Goal: Task Accomplishment & Management: Use online tool/utility

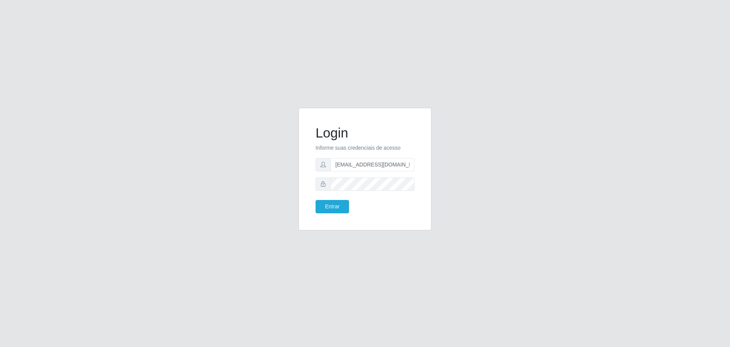
click at [316, 200] on button "Entrar" at bounding box center [332, 206] width 33 height 13
click at [331, 205] on button "Entrar" at bounding box center [332, 206] width 33 height 13
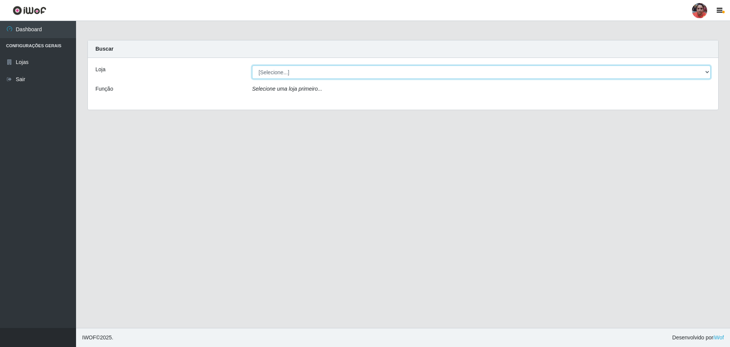
click at [321, 71] on select "[Selecione...] Mar Vermelho - Loja 05" at bounding box center [481, 71] width 459 height 13
select select "252"
click at [252, 65] on select "[Selecione...] Mar Vermelho - Loja 05" at bounding box center [481, 71] width 459 height 13
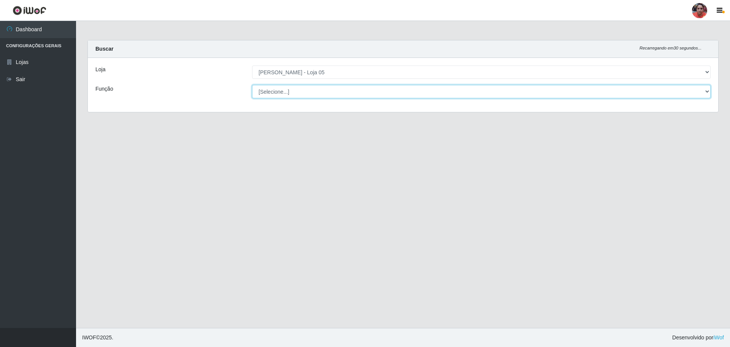
click at [320, 86] on select "[Selecione...] ASG ASG + ASG ++ Auxiliar de Depósito Auxiliar de Depósito + Aux…" at bounding box center [481, 91] width 459 height 13
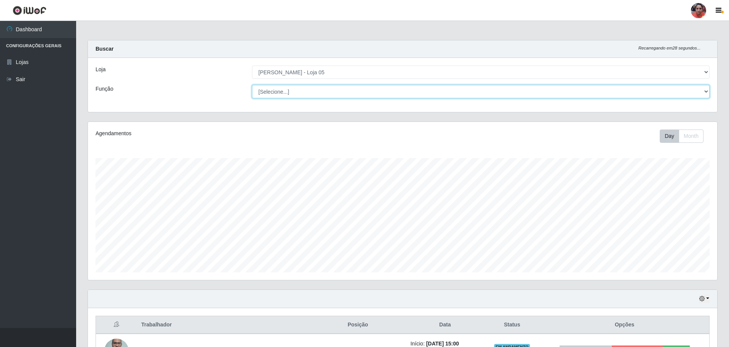
scroll to position [158, 629]
select select "22"
click at [252, 85] on select "[Selecione...] ASG ASG + ASG ++ Auxiliar de Depósito Auxiliar de Depósito + Aux…" at bounding box center [480, 91] width 457 height 13
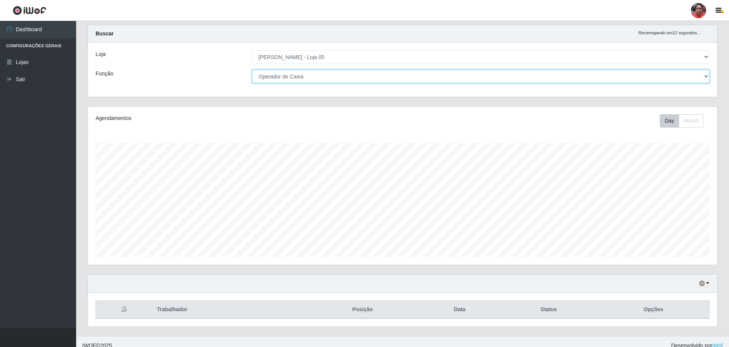
scroll to position [23, 0]
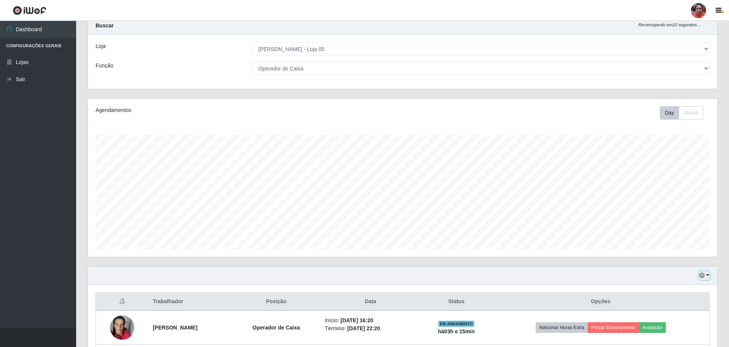
click at [707, 276] on button "button" at bounding box center [703, 275] width 11 height 9
click at [678, 228] on button "3 dias" at bounding box center [679, 231] width 60 height 16
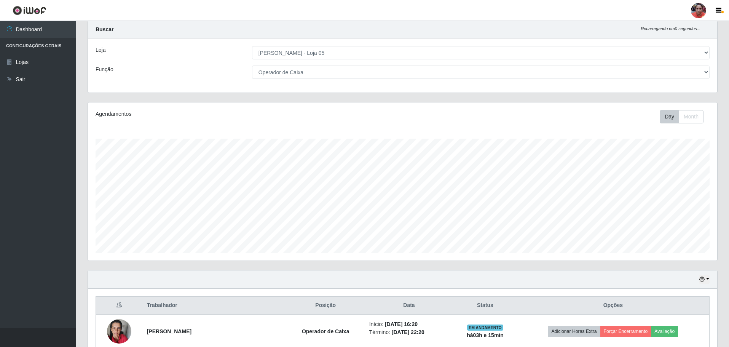
scroll to position [0, 0]
